Goal: Information Seeking & Learning: Learn about a topic

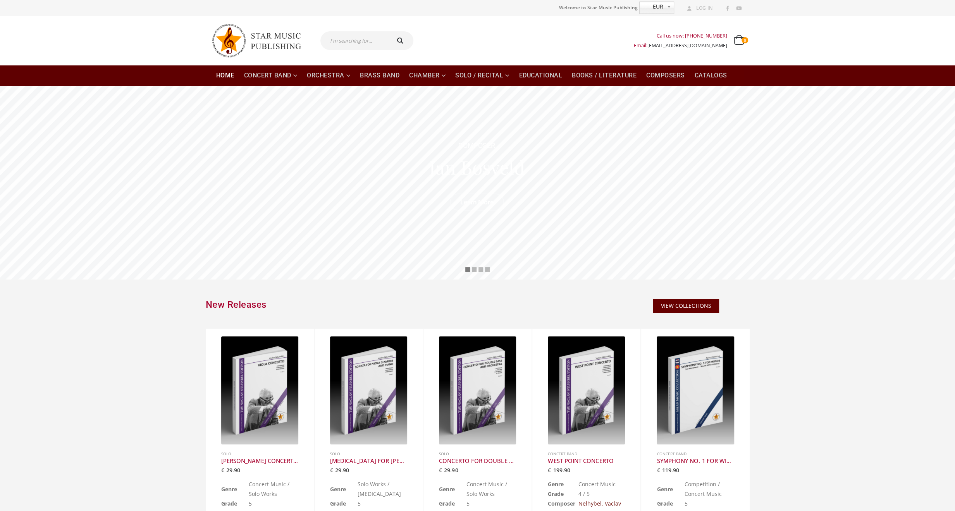
click at [344, 41] on input "text" at bounding box center [354, 40] width 69 height 19
click at [353, 141] on link "Classical Transcriptions" at bounding box center [358, 138] width 94 height 9
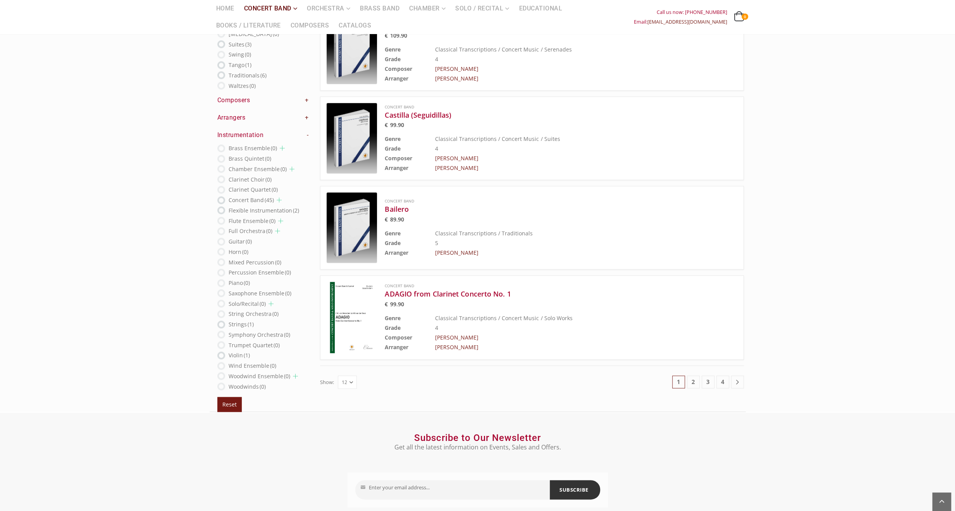
scroll to position [814, 0]
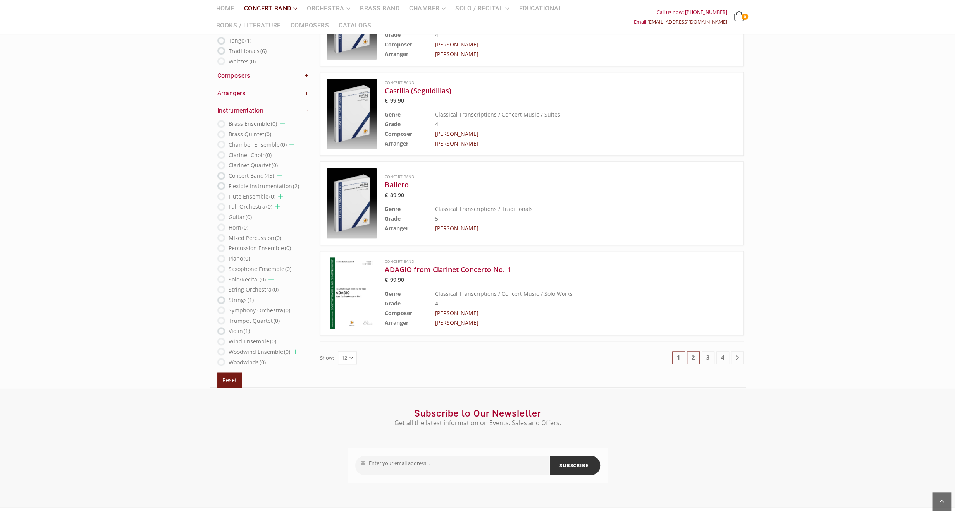
click at [688, 353] on link "2" at bounding box center [693, 357] width 13 height 13
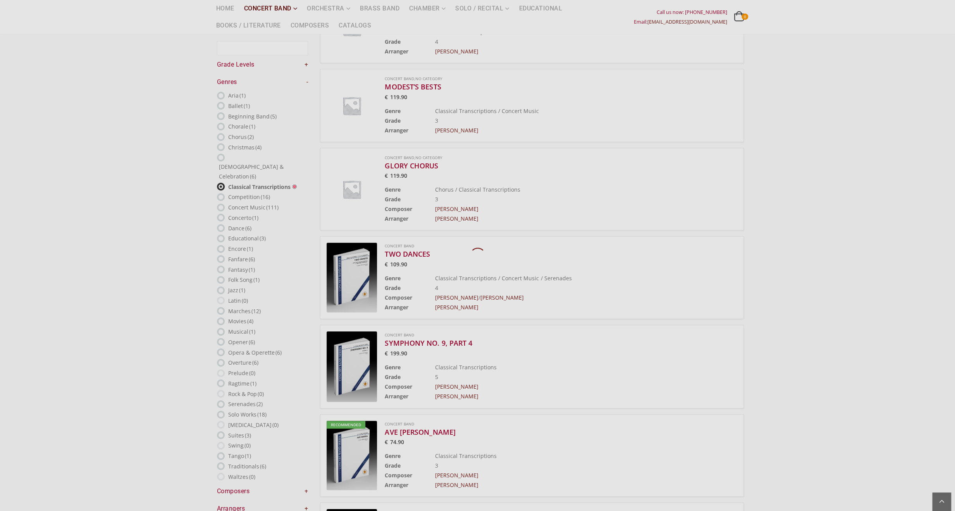
scroll to position [45, 0]
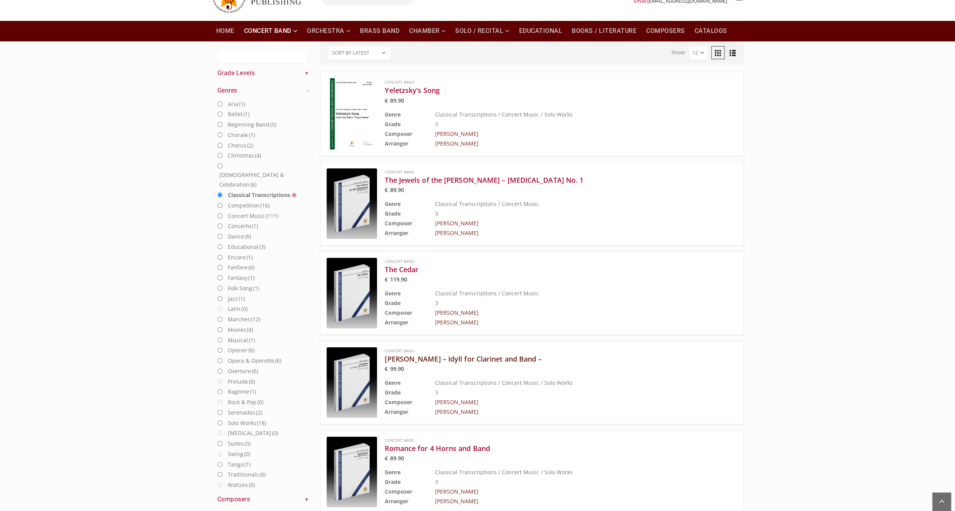
click at [460, 357] on h3 "[PERSON_NAME] – Idyll for Clarinet and Band –" at bounding box center [541, 358] width 313 height 9
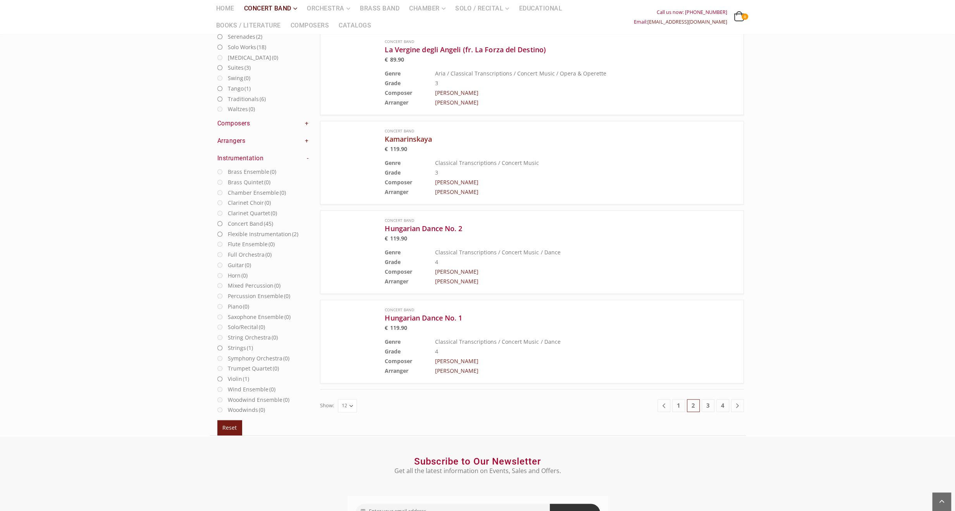
scroll to position [819, 0]
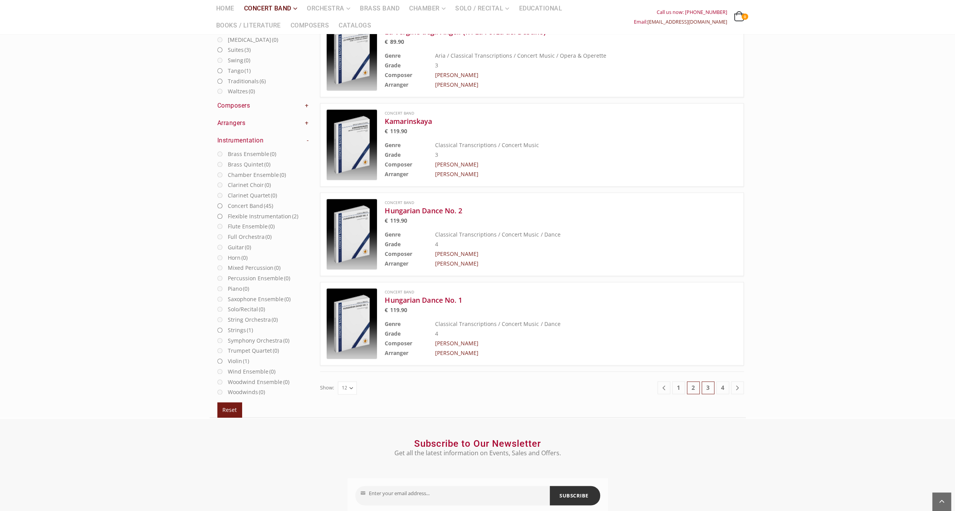
click at [708, 384] on link "3" at bounding box center [708, 388] width 13 height 13
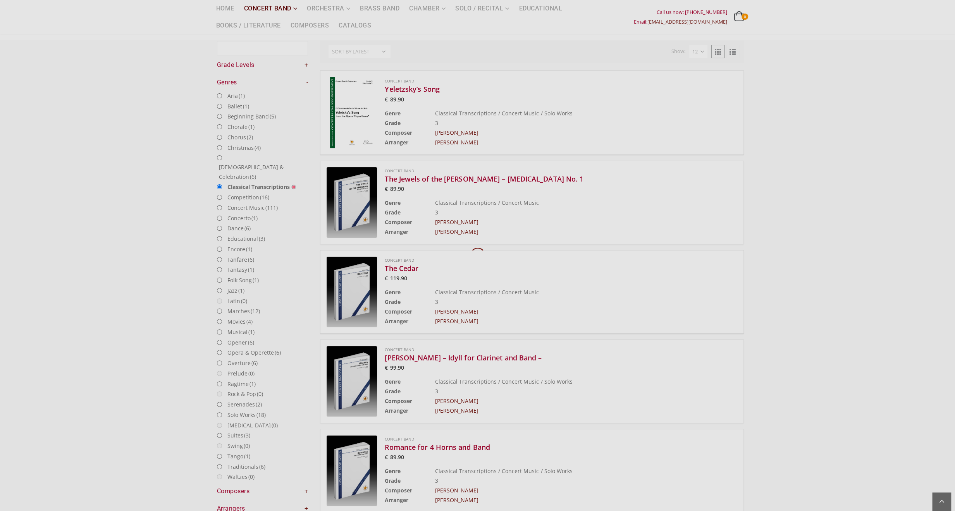
scroll to position [45, 0]
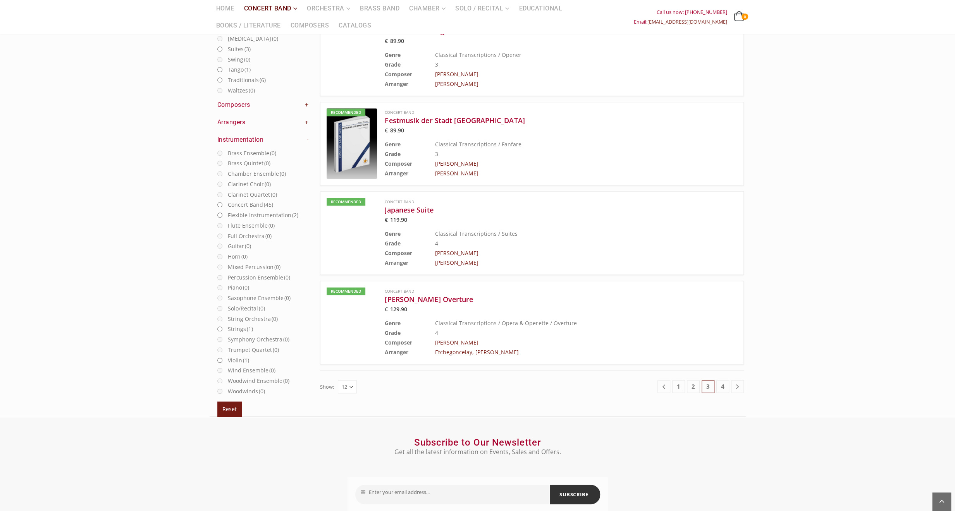
scroll to position [819, 0]
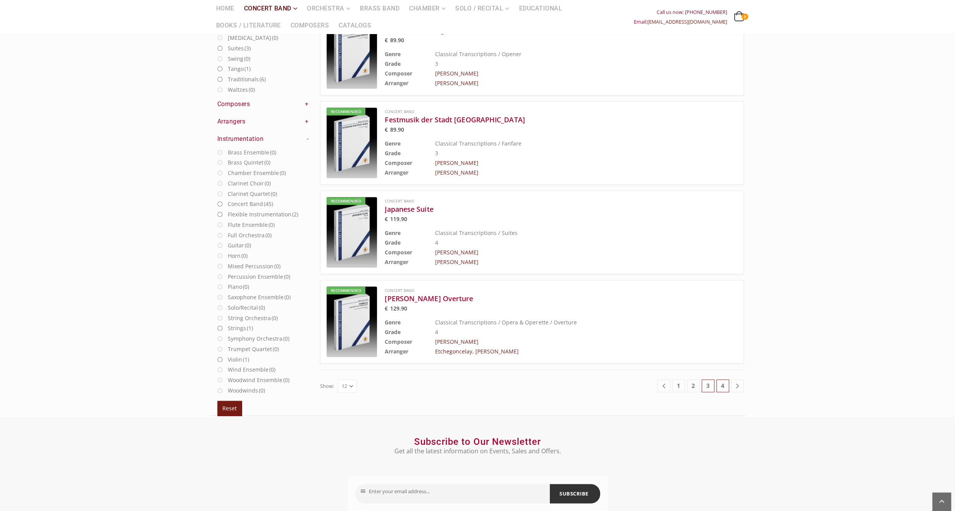
click at [724, 384] on link "4" at bounding box center [722, 386] width 13 height 13
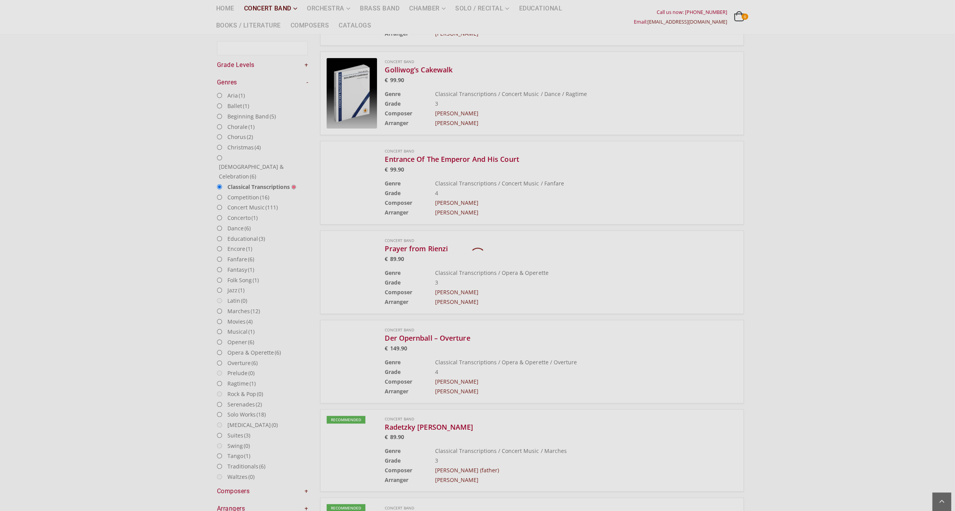
scroll to position [45, 0]
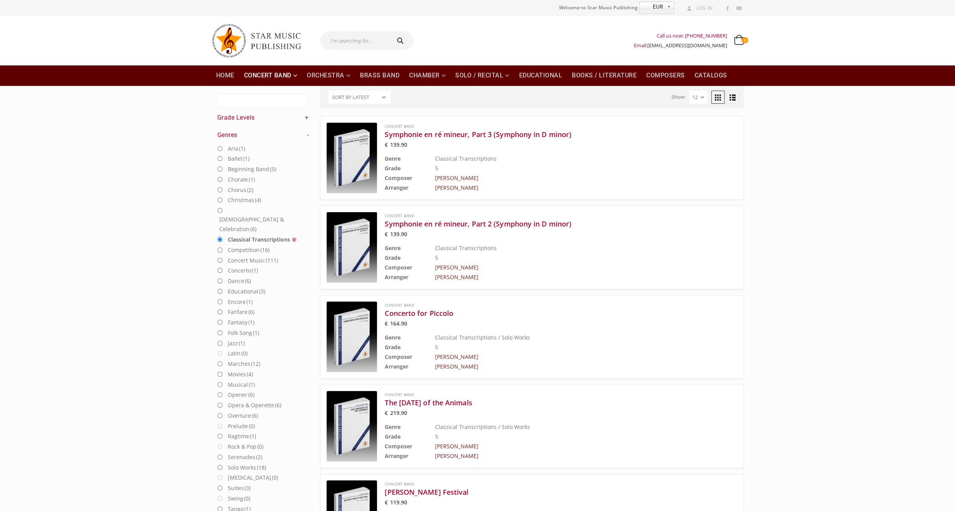
click at [226, 234] on li "Classical Transcriptions" at bounding box center [262, 239] width 91 height 10
click at [272, 75] on link "Concert Band" at bounding box center [270, 75] width 63 height 21
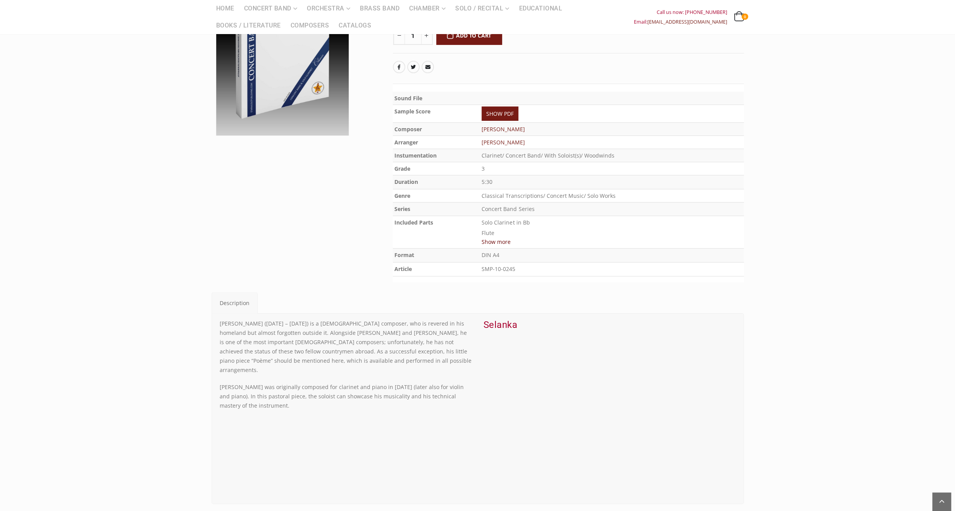
scroll to position [116, 0]
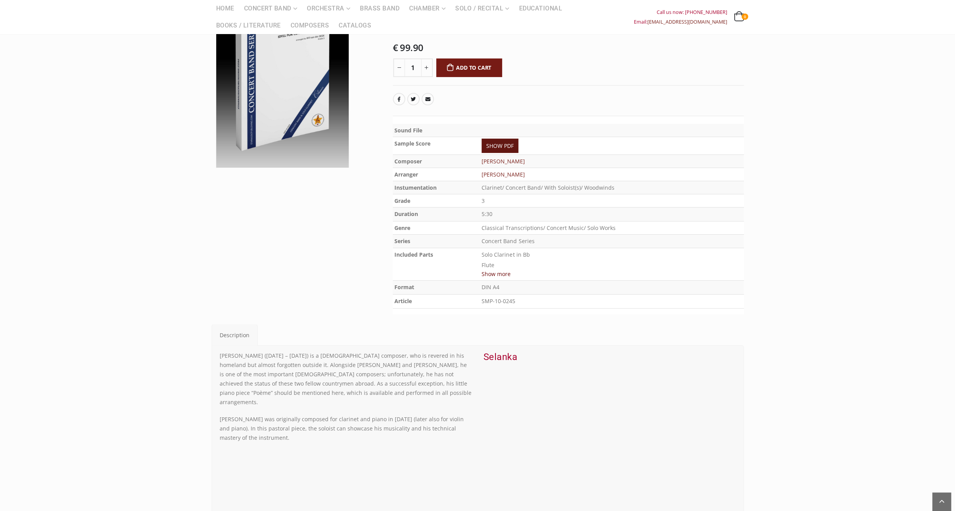
click at [508, 147] on link "SHOW PDF" at bounding box center [500, 146] width 37 height 14
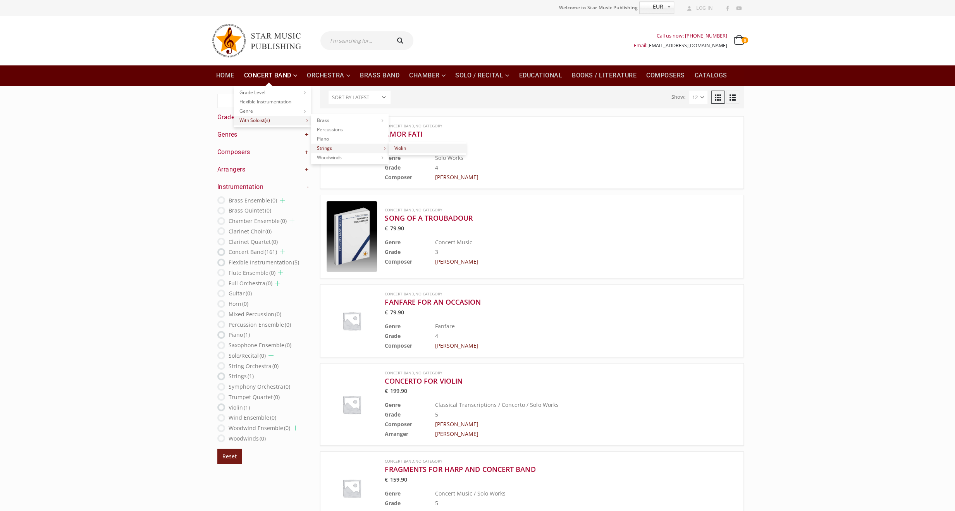
click at [406, 148] on link "Violin" at bounding box center [427, 148] width 77 height 9
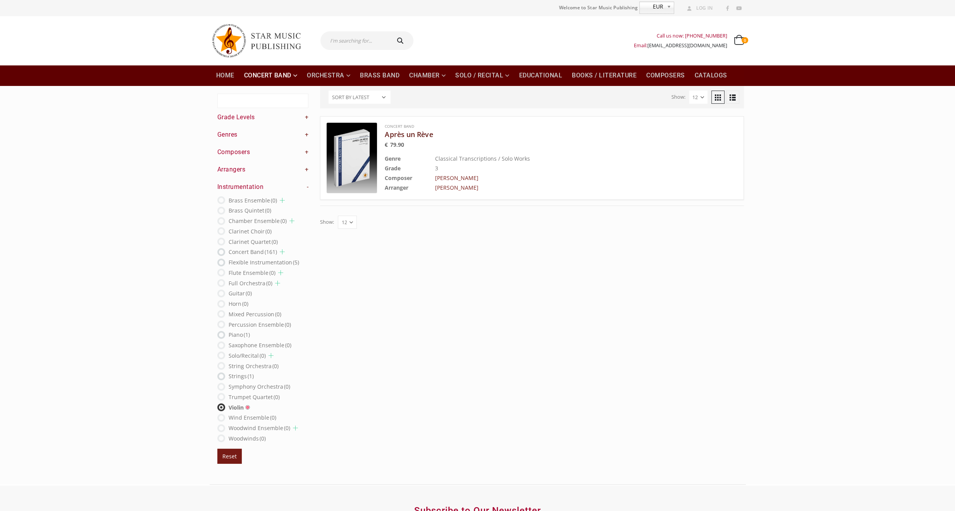
click at [409, 135] on h3 "Après un Rève" at bounding box center [541, 134] width 313 height 9
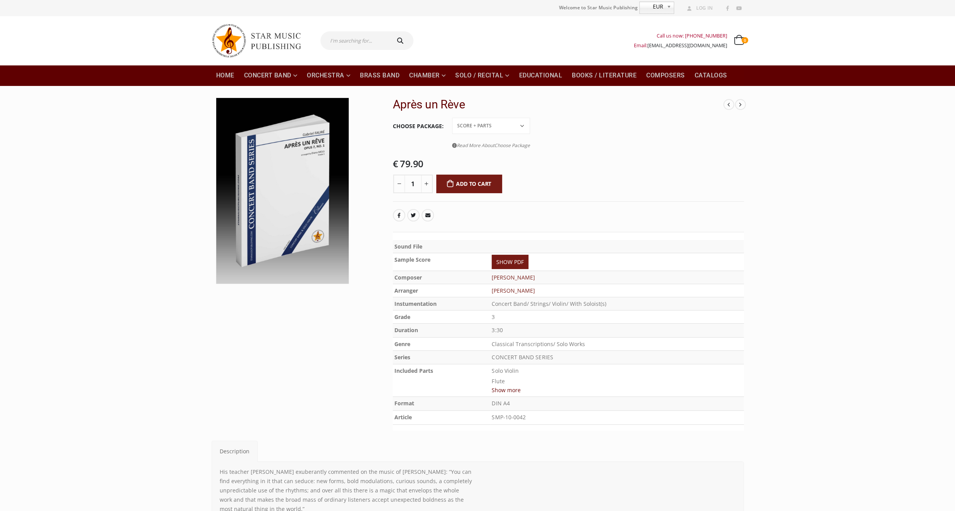
click at [362, 36] on input "text" at bounding box center [354, 40] width 69 height 19
type input "[PERSON_NAME]"
click at [389, 31] on button "submit" at bounding box center [401, 40] width 25 height 19
type input "[PERSON_NAME]"
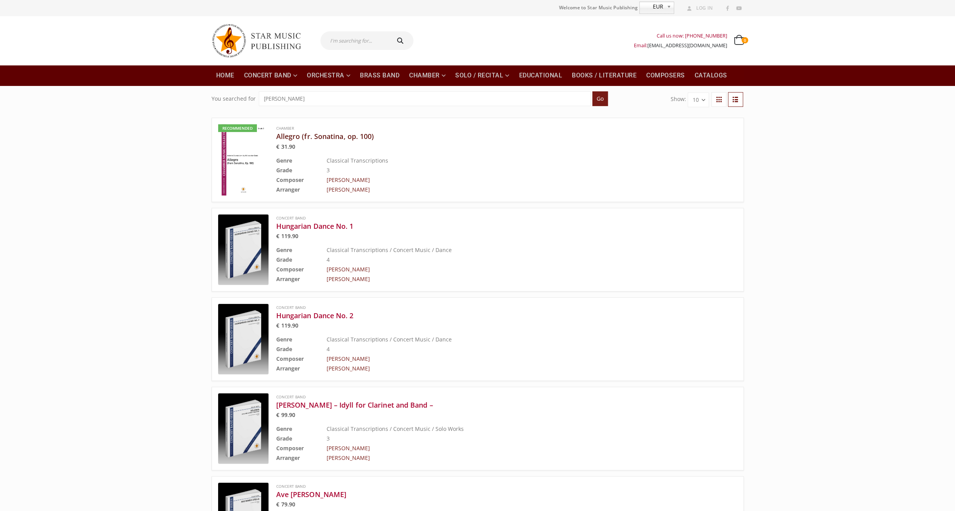
click at [321, 138] on h3 "Allegro (fr. Sonatina, op. 100)" at bounding box center [487, 136] width 422 height 9
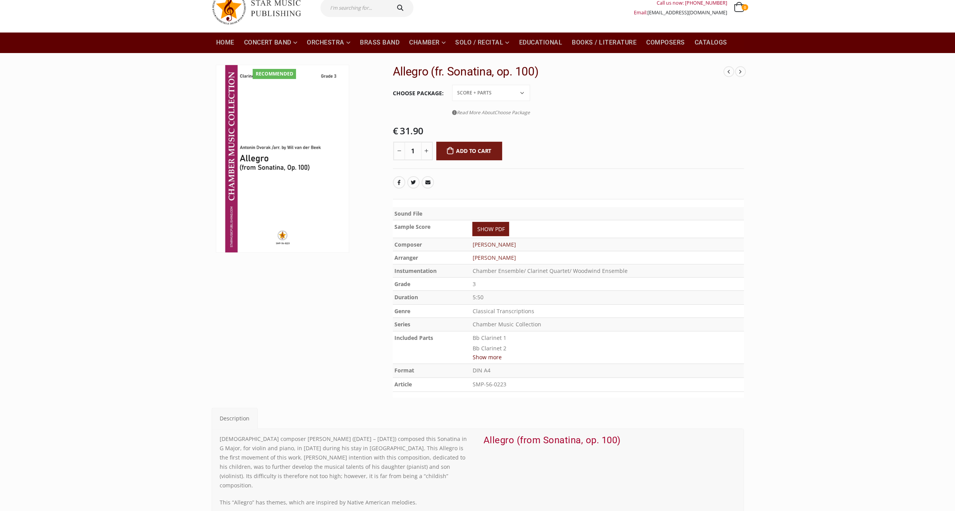
scroll to position [155, 0]
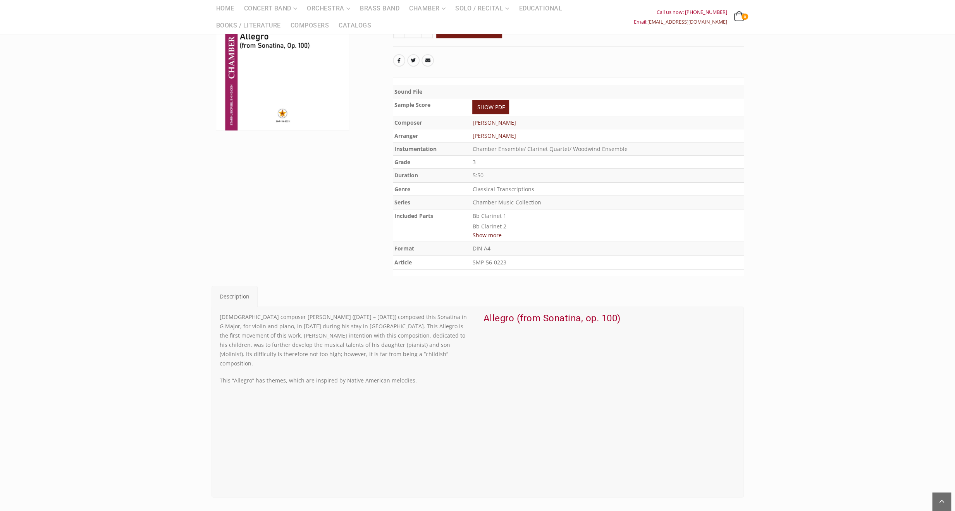
click at [483, 232] on button "Show more" at bounding box center [486, 235] width 29 height 10
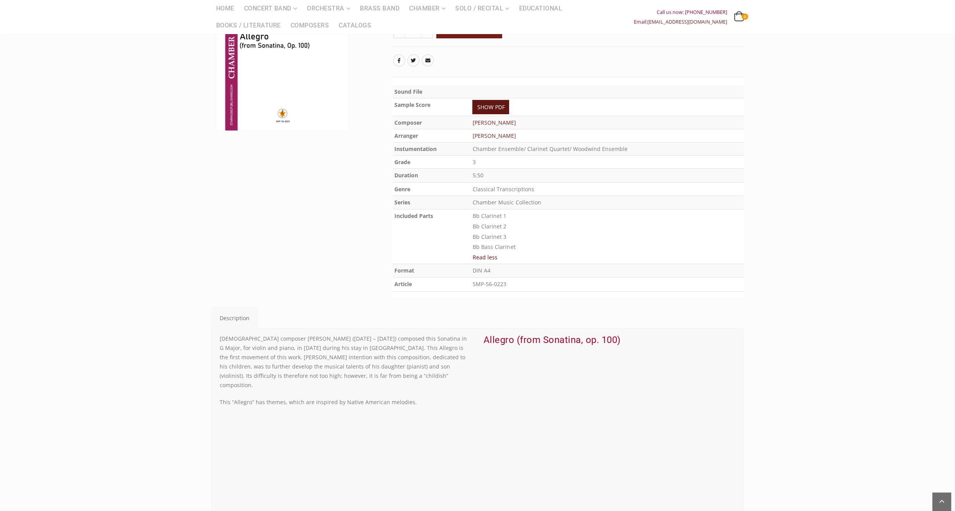
click at [492, 113] on link "SHOW PDF" at bounding box center [490, 107] width 37 height 14
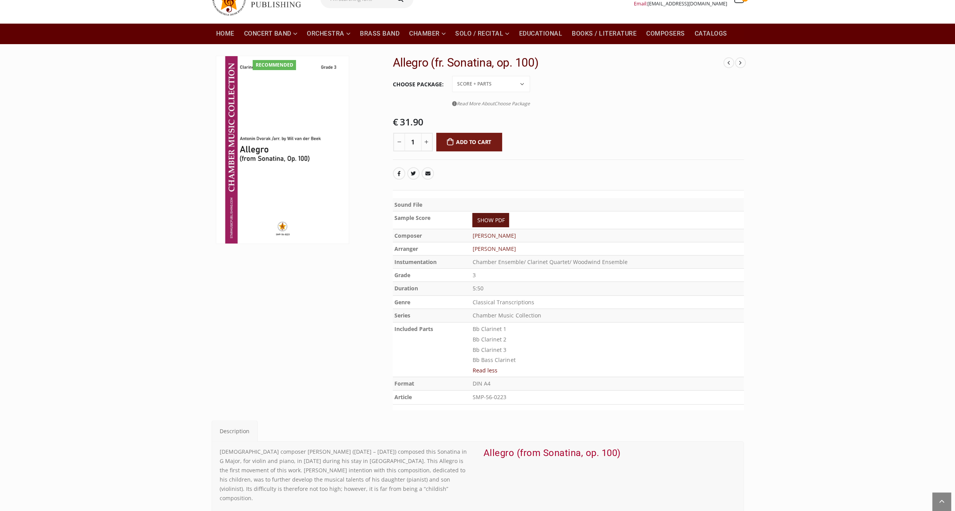
scroll to position [0, 0]
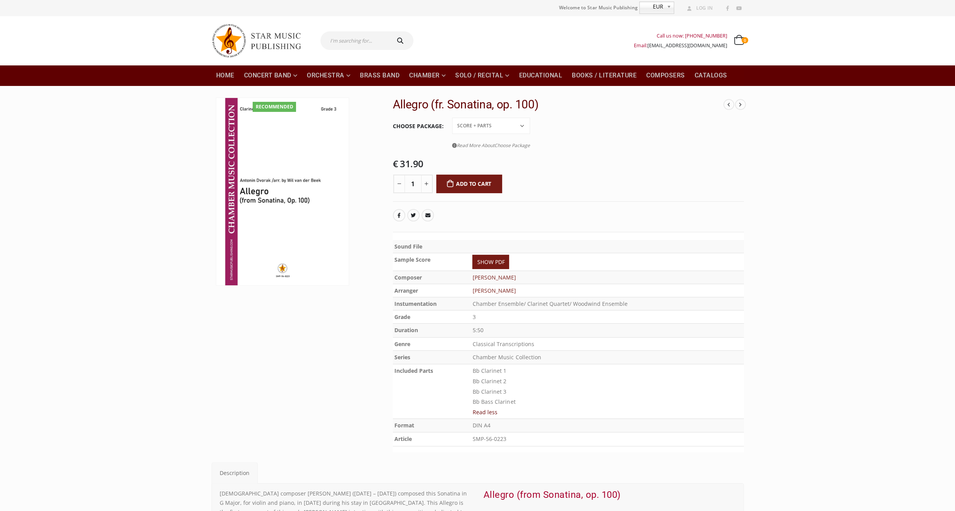
click at [368, 34] on input "text" at bounding box center [354, 40] width 69 height 19
type input "Janacek"
click at [389, 31] on button "submit" at bounding box center [401, 40] width 25 height 19
type input "Janacek"
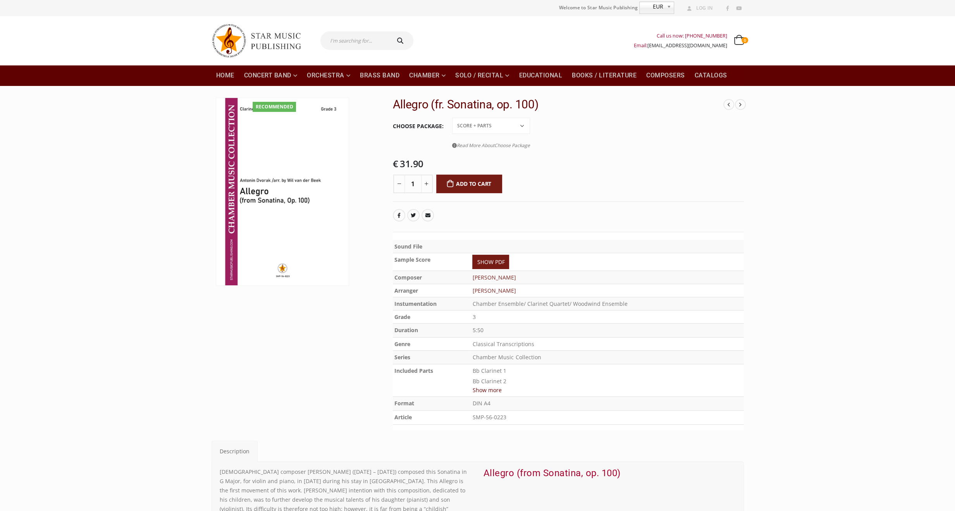
click at [498, 126] on select "Conductor Score PDF File Score + Parts Score + Parts + PDF File" at bounding box center [491, 126] width 78 height 16
click at [498, 127] on select "Conductor Score PDF File Score + Parts Score + Parts + PDF File" at bounding box center [491, 126] width 78 height 16
click at [368, 39] on input "text" at bounding box center [354, 40] width 69 height 19
type input "Smetana"
click at [389, 31] on button "submit" at bounding box center [401, 40] width 25 height 19
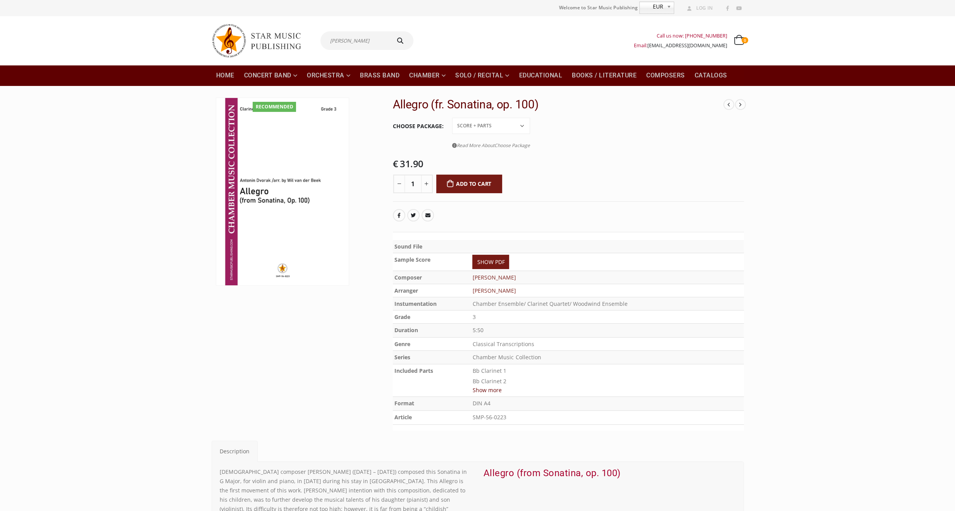
type input "Smetana"
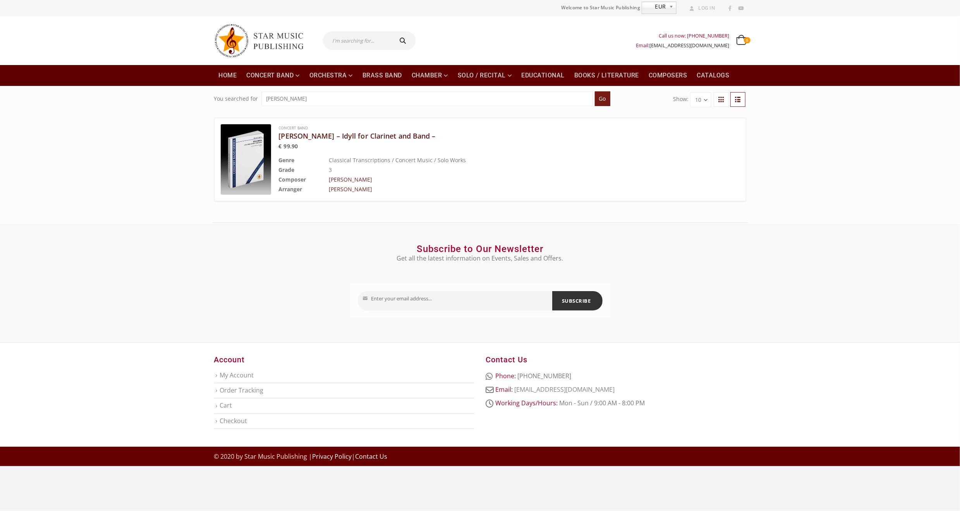
click at [371, 139] on h3 "Selanka – Idyll for Clarinet and Band –" at bounding box center [490, 135] width 422 height 9
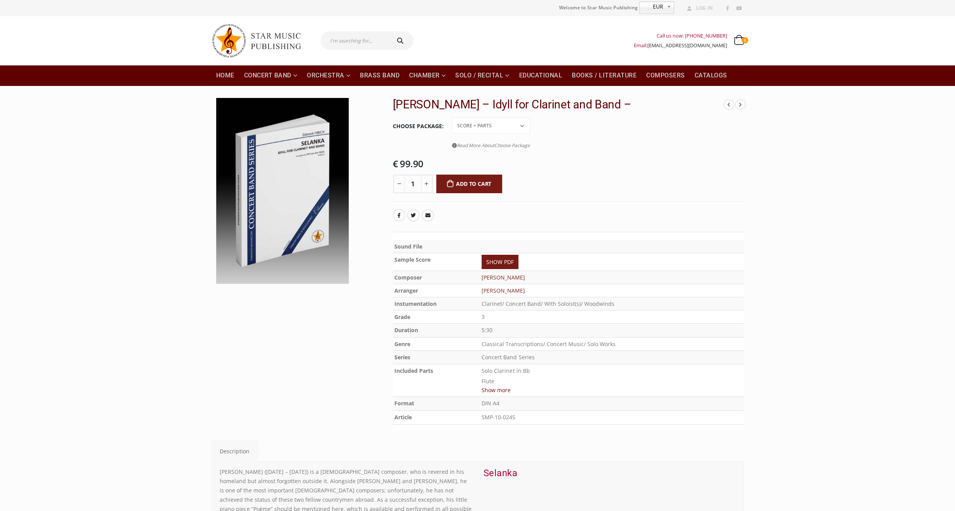
click at [502, 126] on select "Conductor Score PDF File Score + Parts Score + Parts + PDF File" at bounding box center [491, 126] width 78 height 16
click at [452, 118] on select "Conductor Score PDF File Score + Parts Score + Parts + PDF File" at bounding box center [491, 126] width 78 height 16
click at [488, 128] on select "Conductor Score PDF File Score + Parts Score + Parts + PDF File" at bounding box center [491, 126] width 78 height 16
click at [452, 118] on select "Conductor Score PDF File Score + Parts Score + Parts + PDF File" at bounding box center [491, 126] width 78 height 16
click at [499, 122] on select "Conductor Score PDF File Score + Parts Score + Parts + PDF File" at bounding box center [491, 126] width 78 height 16
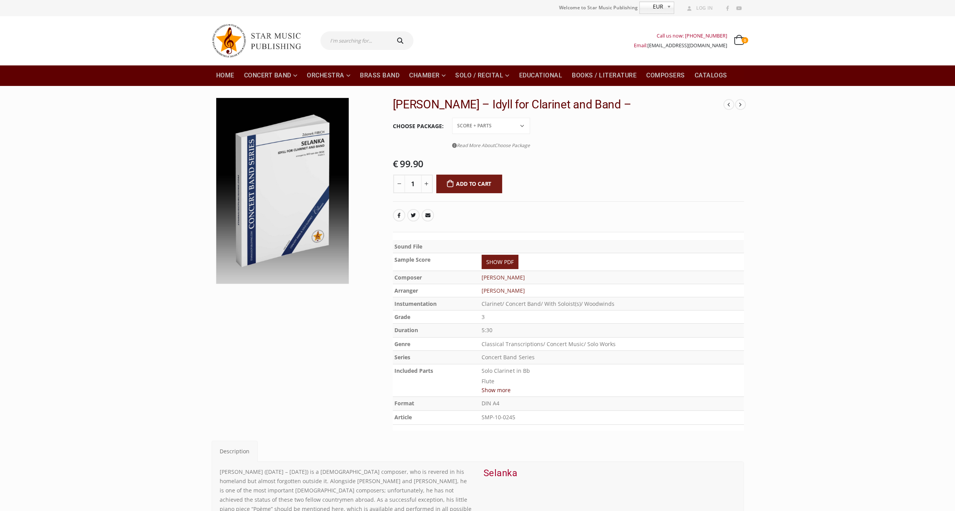
click at [452, 118] on select "Conductor Score PDF File Score + Parts Score + Parts + PDF File" at bounding box center [491, 126] width 78 height 16
click at [480, 126] on select "Conductor Score PDF File Score + Parts Score + Parts + PDF File" at bounding box center [491, 126] width 78 height 16
select select "score-parts-pdf-file"
click at [452, 118] on select "Conductor Score PDF File Score + Parts Score + Parts + PDF File" at bounding box center [491, 126] width 78 height 16
click at [254, 38] on img at bounding box center [260, 40] width 97 height 41
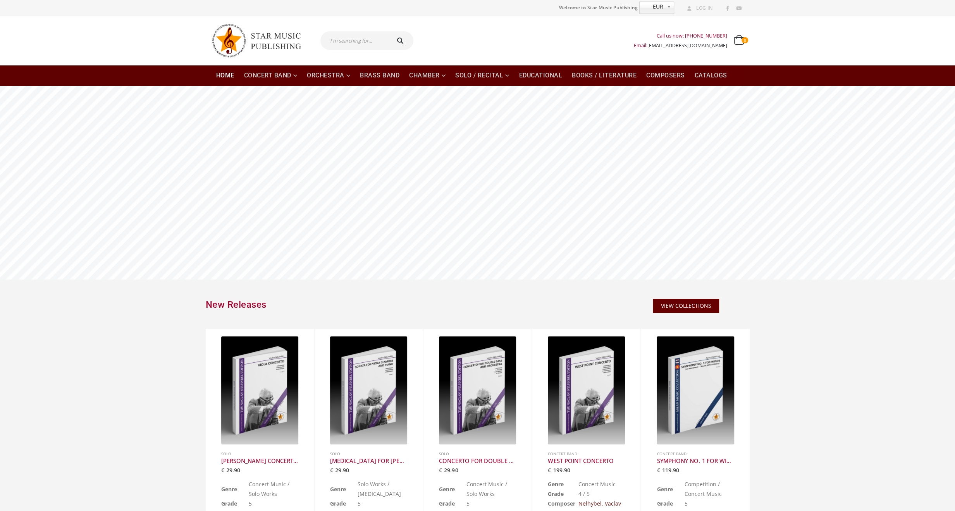
click at [337, 40] on input "text" at bounding box center [354, 40] width 69 height 19
click at [325, 206] on link "Movies" at bounding box center [358, 204] width 94 height 9
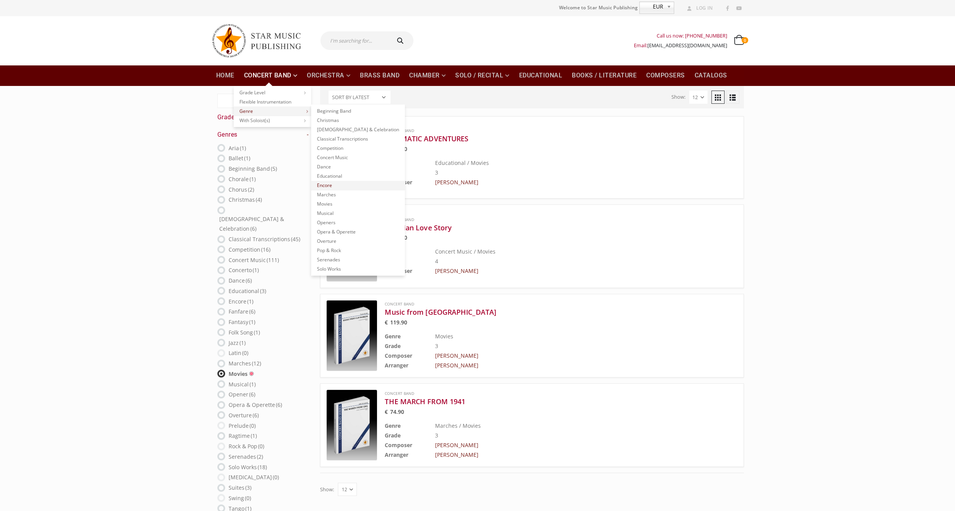
click at [333, 186] on link "Encore" at bounding box center [358, 185] width 94 height 9
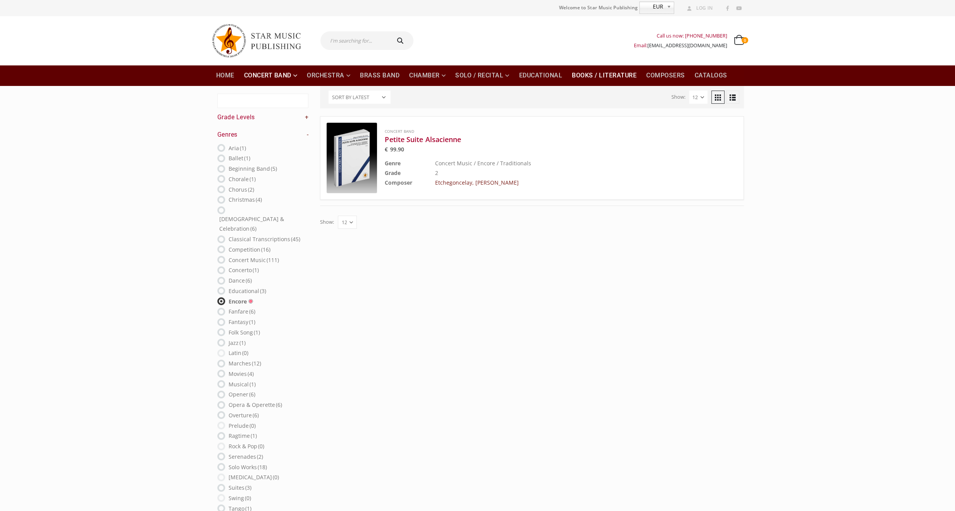
click at [604, 75] on link "Books / Literature" at bounding box center [604, 75] width 74 height 21
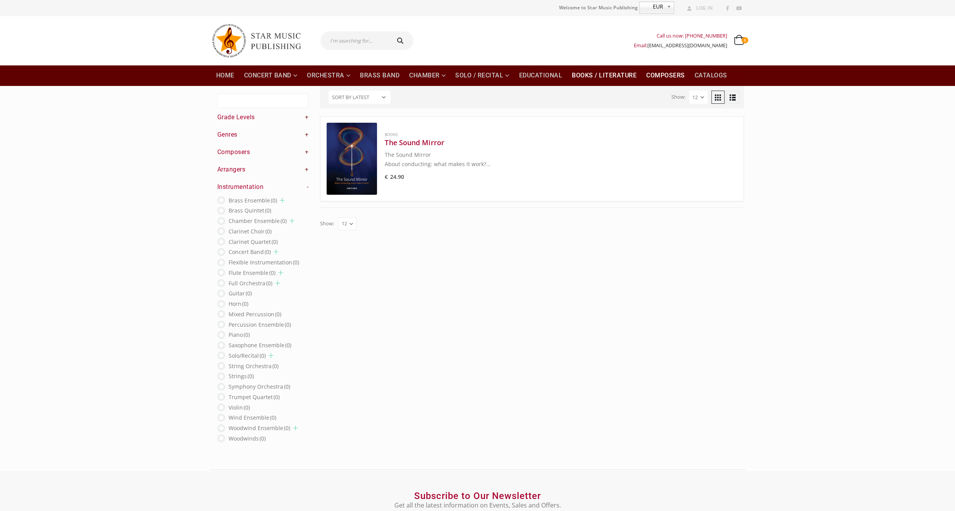
click at [662, 78] on link "Composers" at bounding box center [666, 75] width 48 height 21
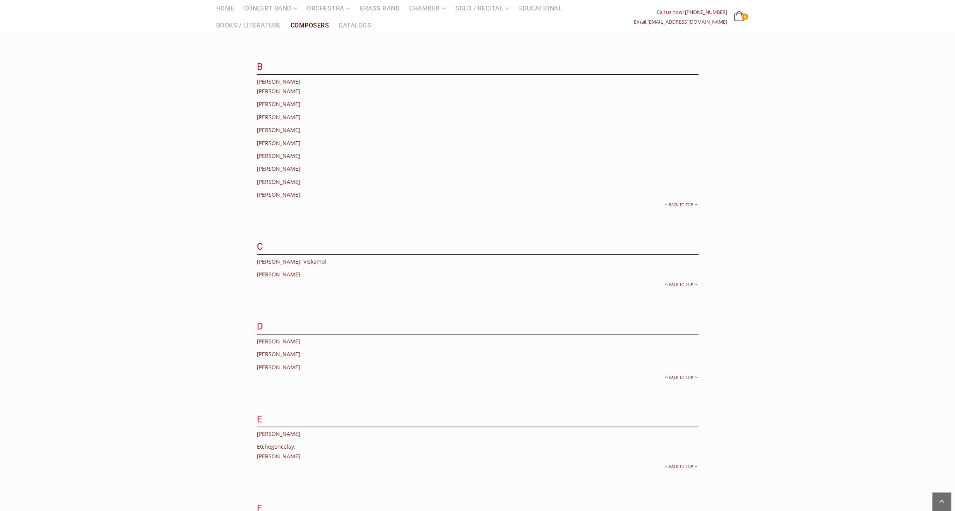
scroll to position [194, 0]
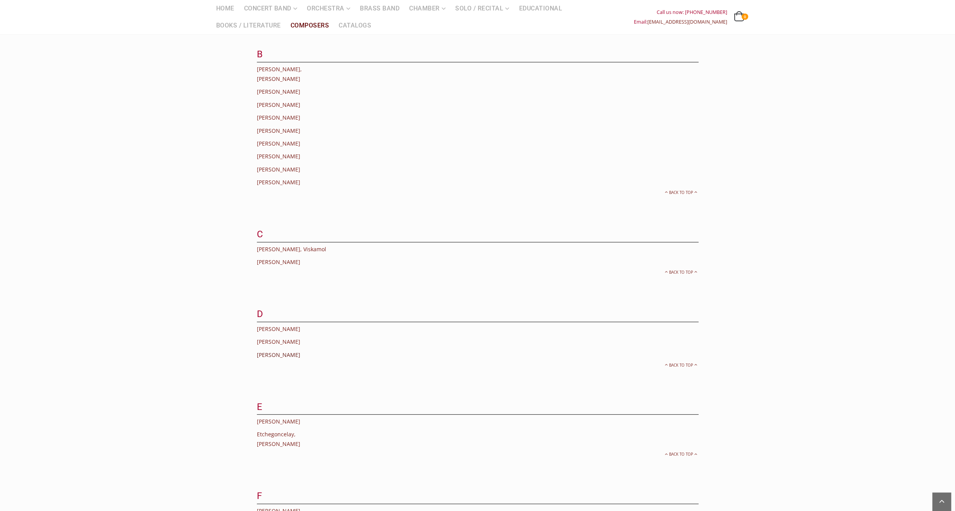
click at [277, 351] on link "[PERSON_NAME]" at bounding box center [278, 354] width 43 height 7
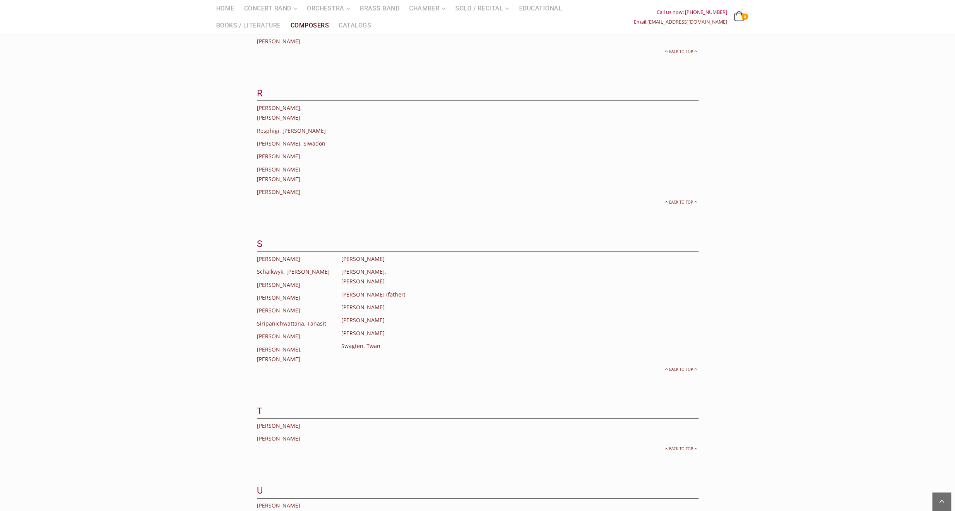
scroll to position [1588, 0]
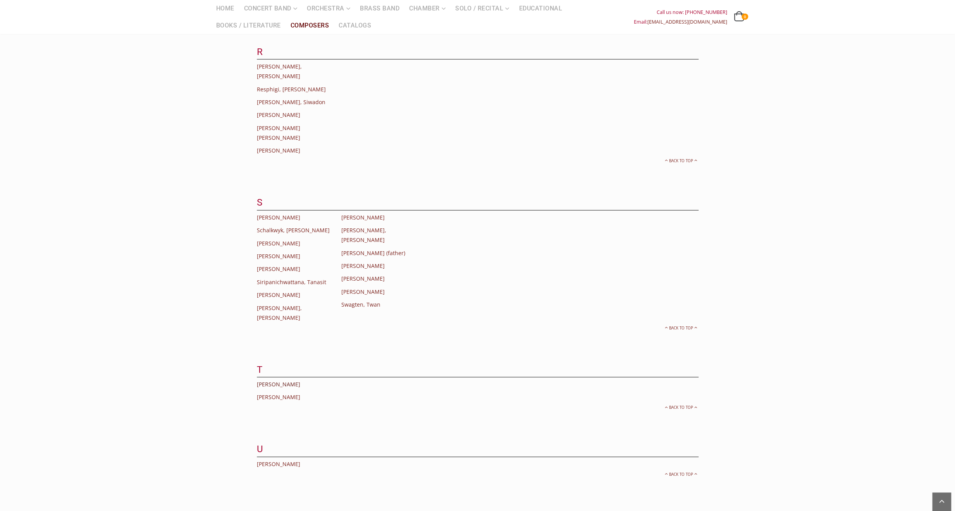
click at [294, 381] on link "[PERSON_NAME]" at bounding box center [278, 384] width 43 height 7
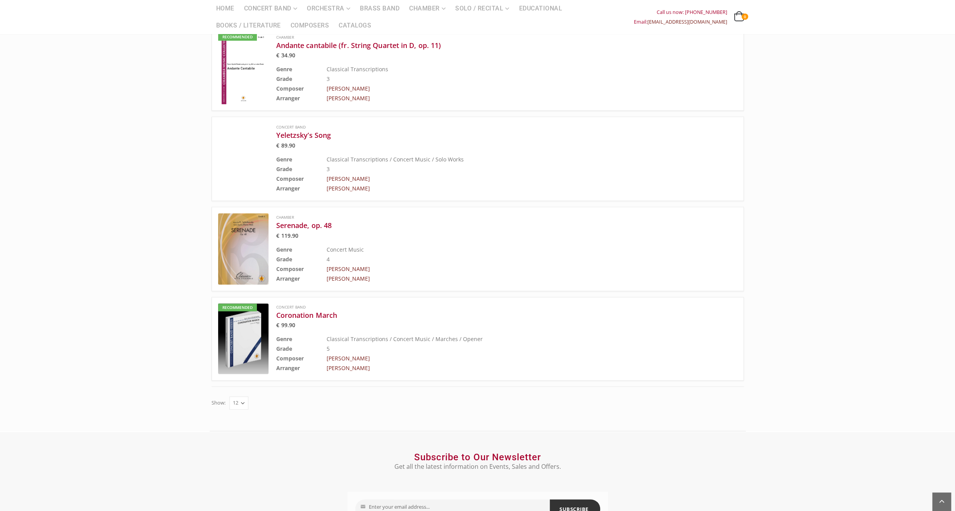
scroll to position [387, 0]
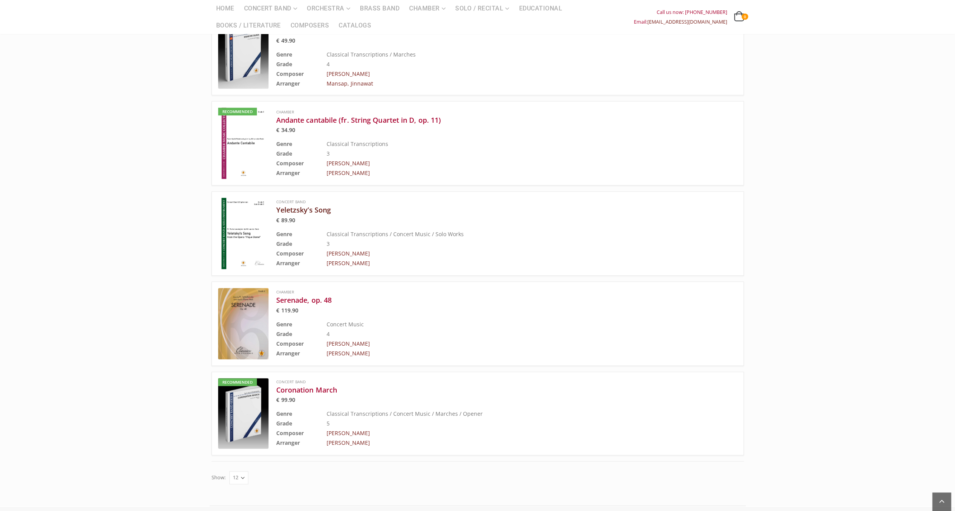
click at [307, 205] on h3 "Yeletzsky’s Song" at bounding box center [487, 209] width 422 height 9
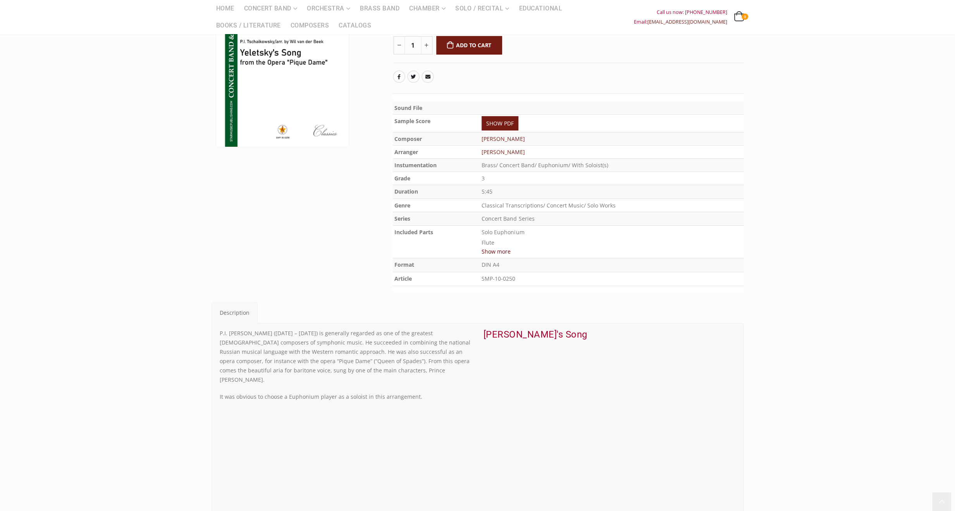
scroll to position [155, 0]
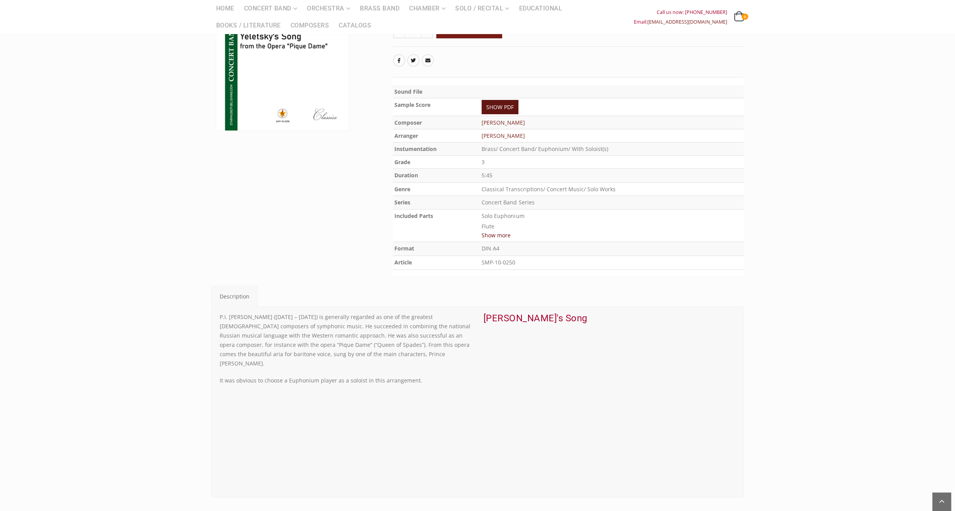
click at [507, 107] on link "SHOW PDF" at bounding box center [500, 107] width 37 height 14
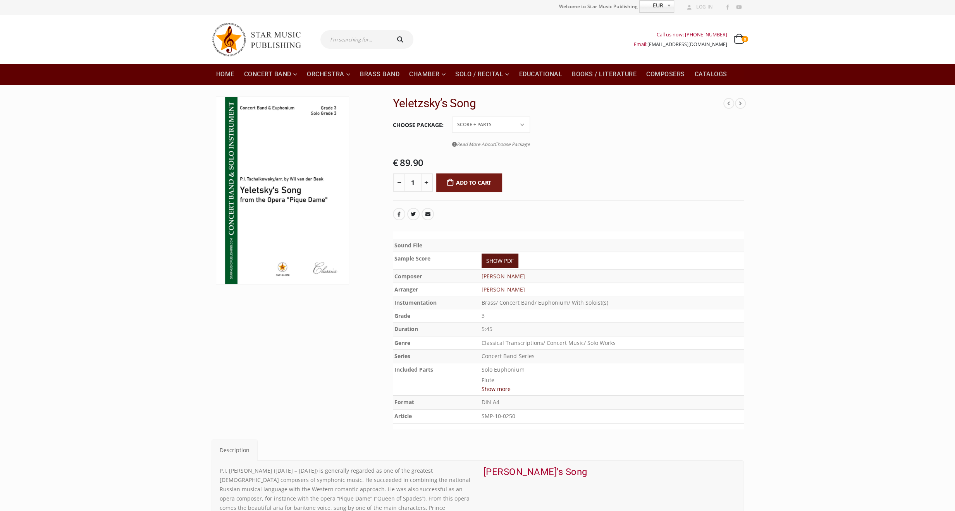
scroll to position [0, 0]
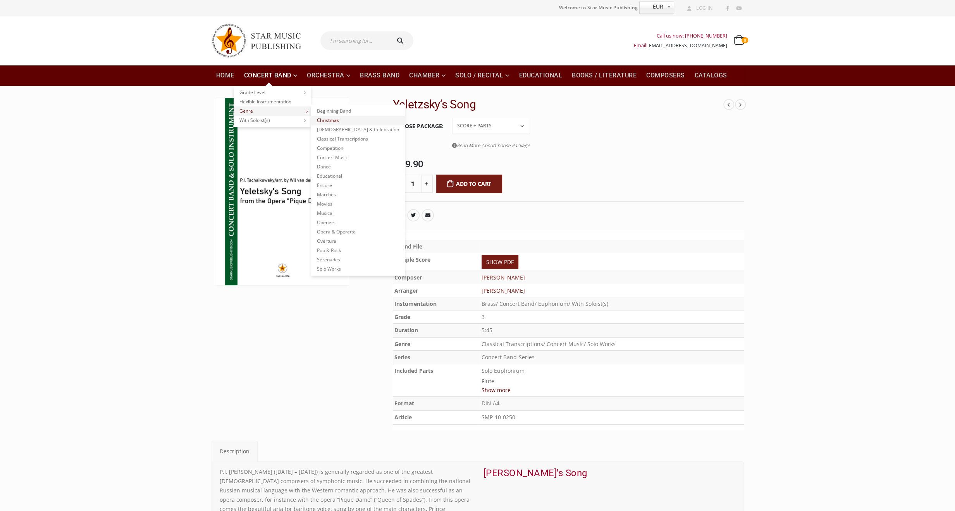
click at [338, 122] on link "Christmas" at bounding box center [358, 120] width 94 height 9
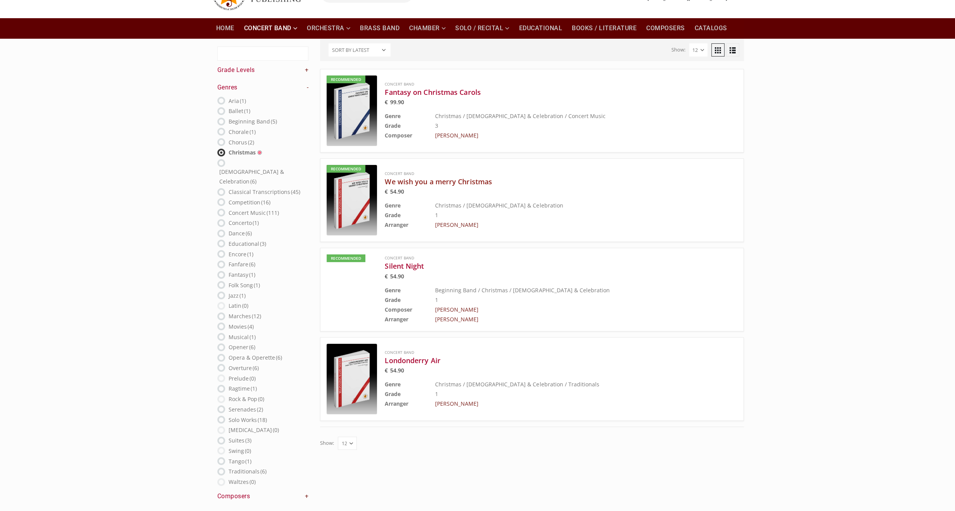
scroll to position [116, 0]
